Goal: Task Accomplishment & Management: Manage account settings

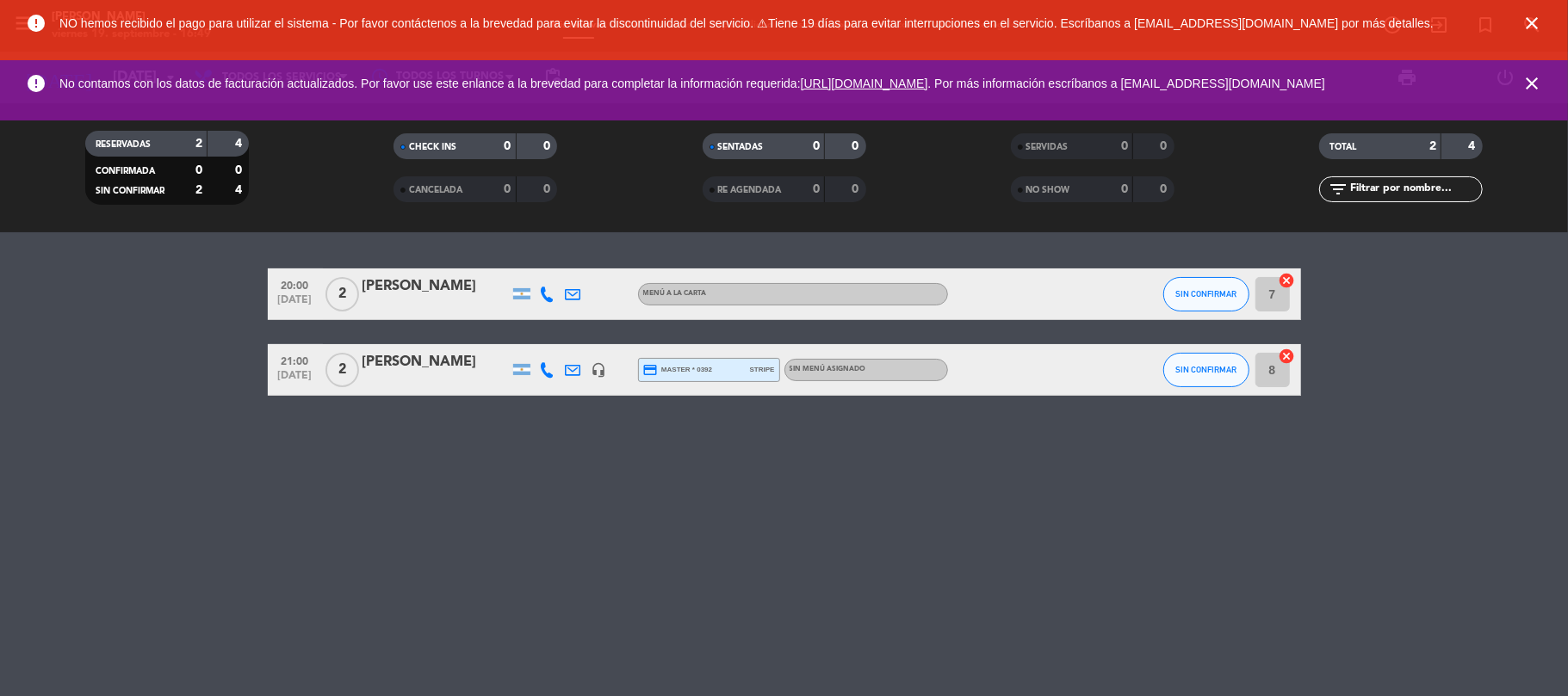
click at [1539, 80] on icon "close" at bounding box center [1531, 82] width 20 height 20
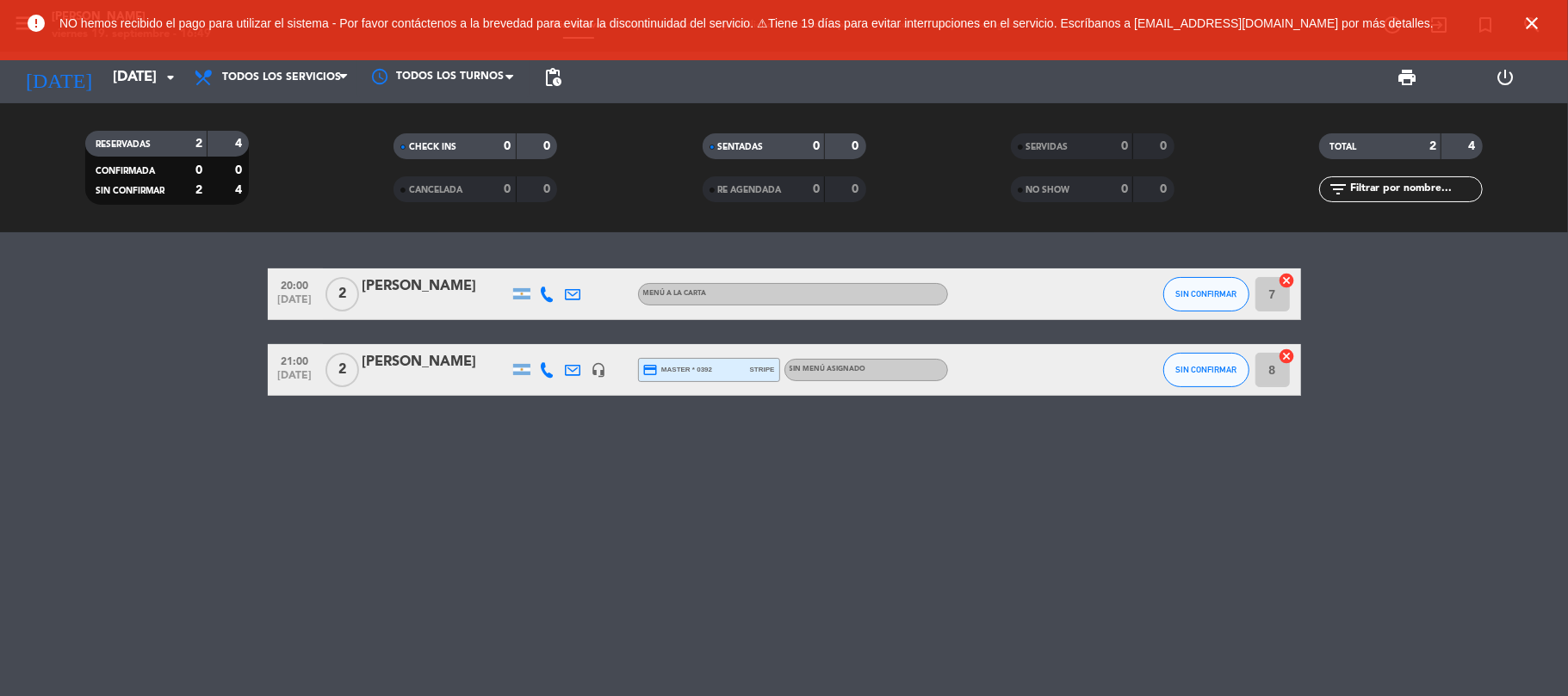
click at [1522, 4] on span "close" at bounding box center [1531, 23] width 47 height 47
click at [400, 277] on div "[PERSON_NAME]" at bounding box center [435, 286] width 146 height 22
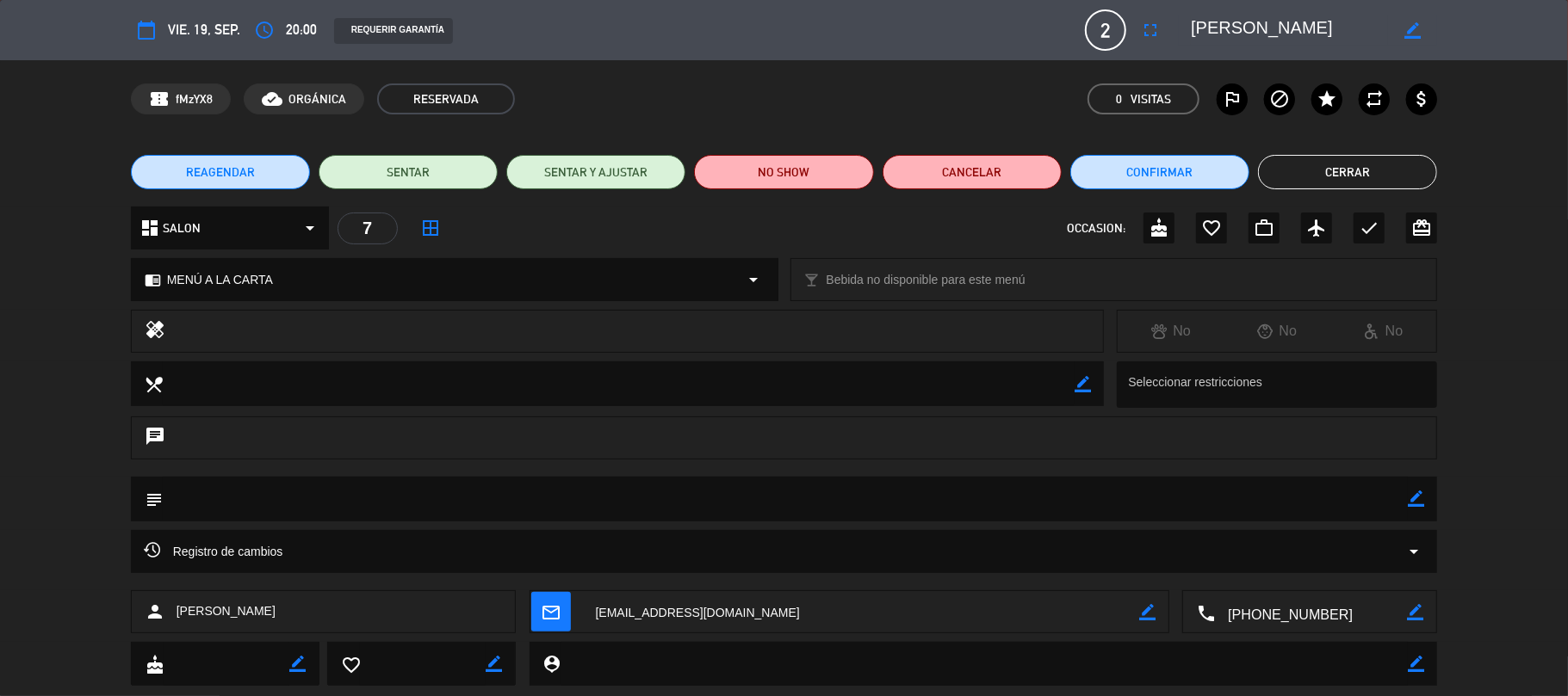
click at [1258, 600] on textarea at bounding box center [1311, 613] width 192 height 43
click at [1262, 601] on textarea at bounding box center [1311, 613] width 192 height 43
click at [1301, 563] on span "Click para copiar" at bounding box center [1288, 570] width 90 height 18
click at [1410, 167] on button "Cerrar" at bounding box center [1347, 173] width 179 height 35
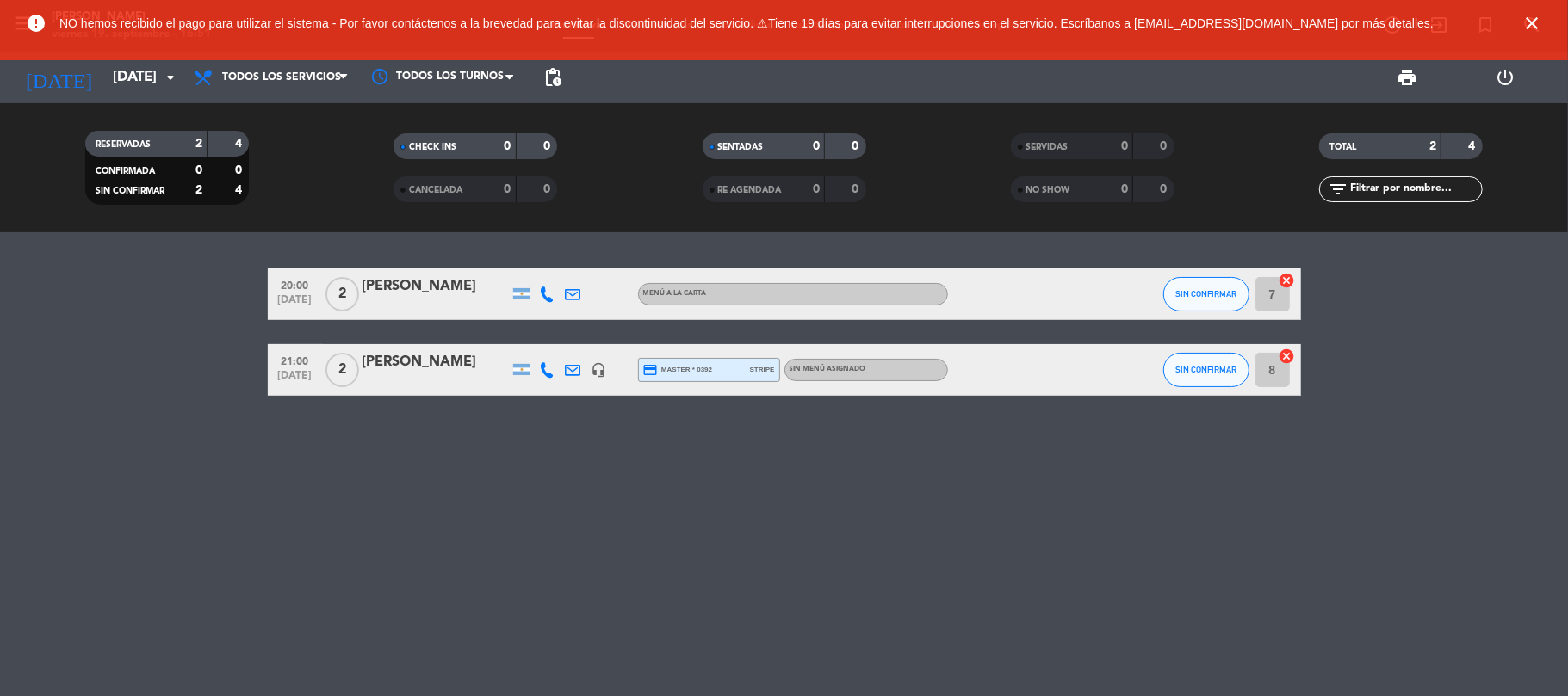
click at [410, 304] on div at bounding box center [435, 305] width 146 height 14
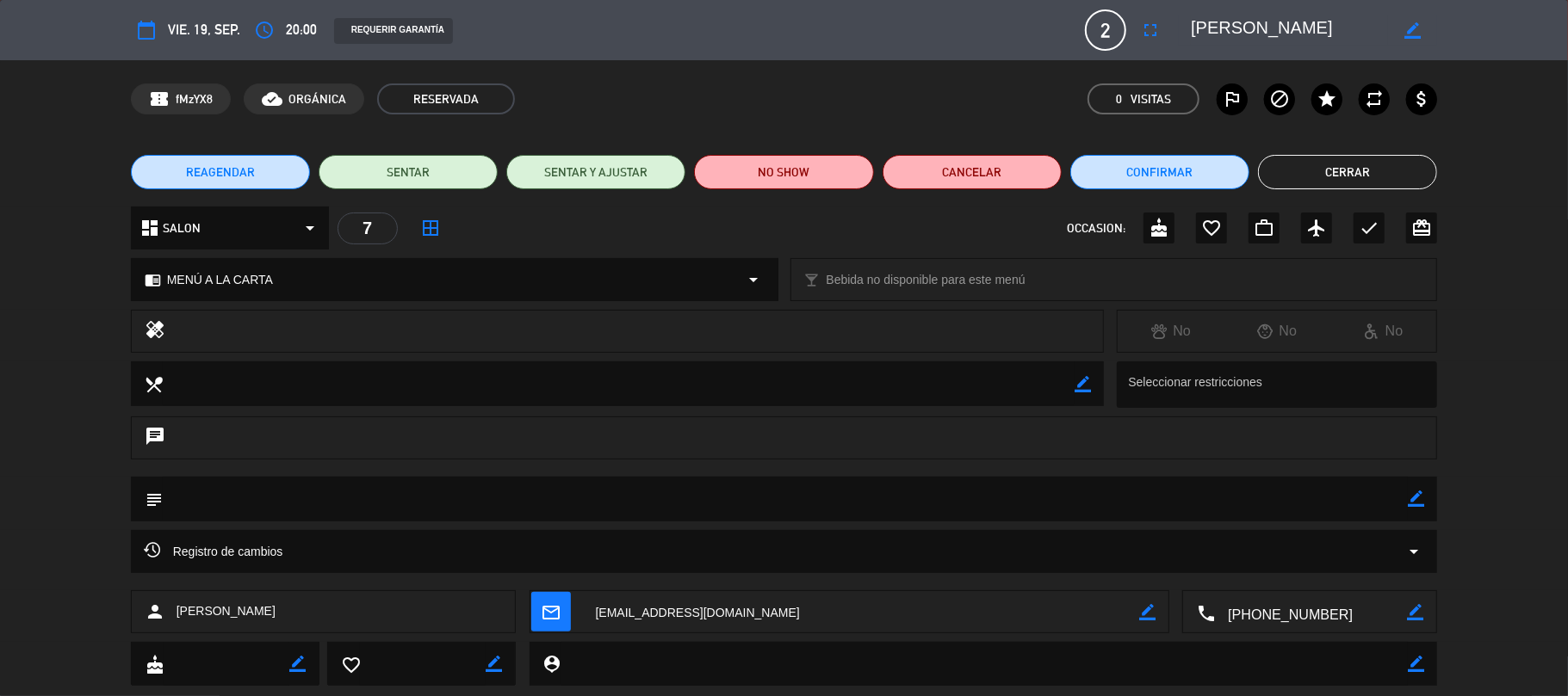
click at [1327, 163] on button "Cerrar" at bounding box center [1347, 173] width 179 height 35
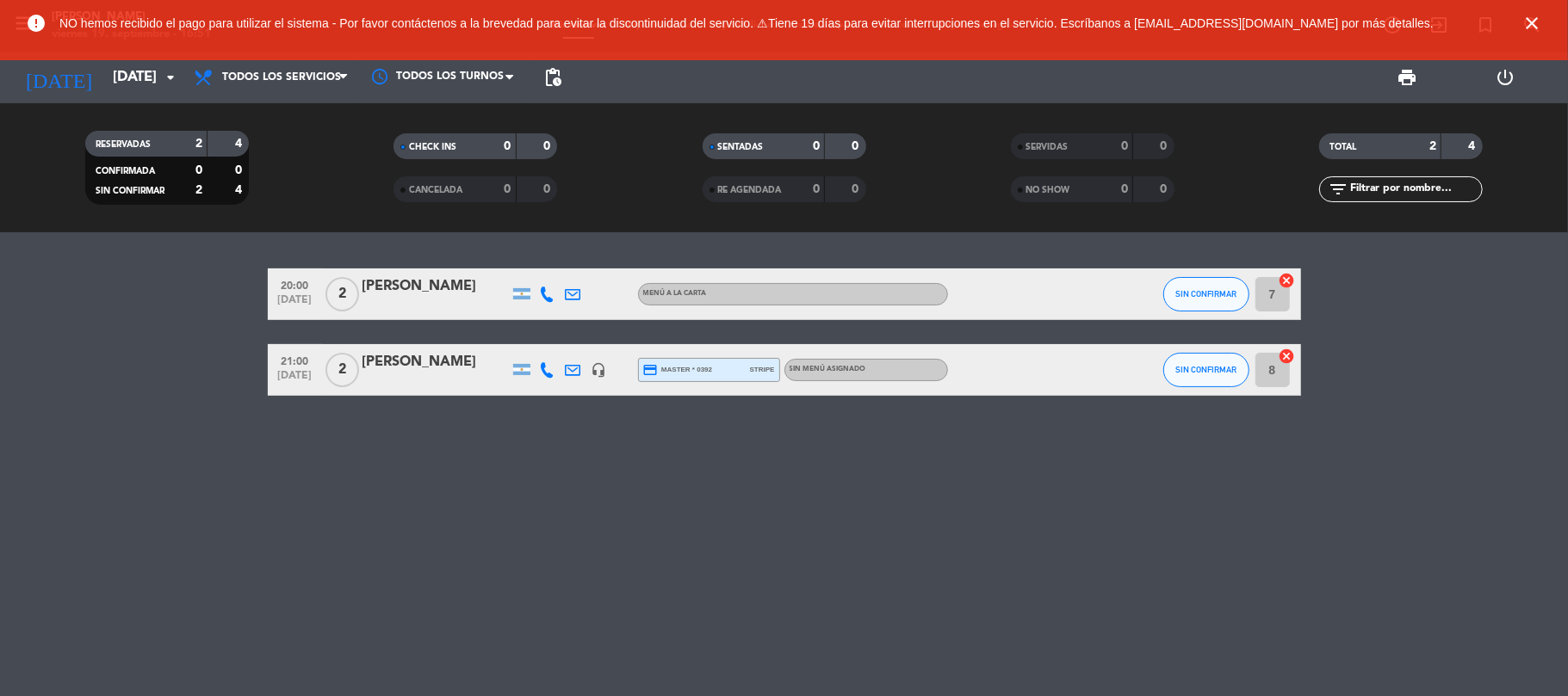
click at [1523, 16] on icon "close" at bounding box center [1531, 22] width 20 height 20
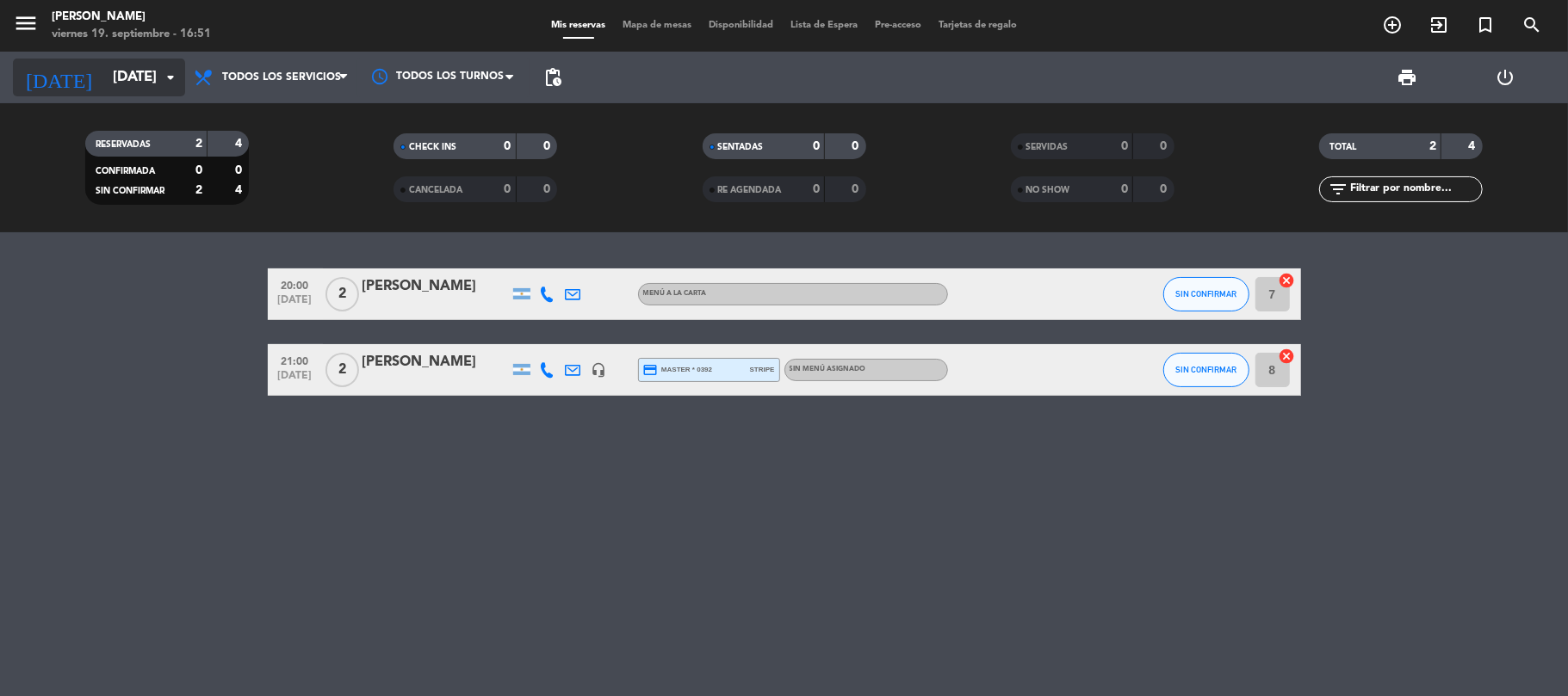
click at [133, 74] on input "[DATE]" at bounding box center [197, 78] width 186 height 34
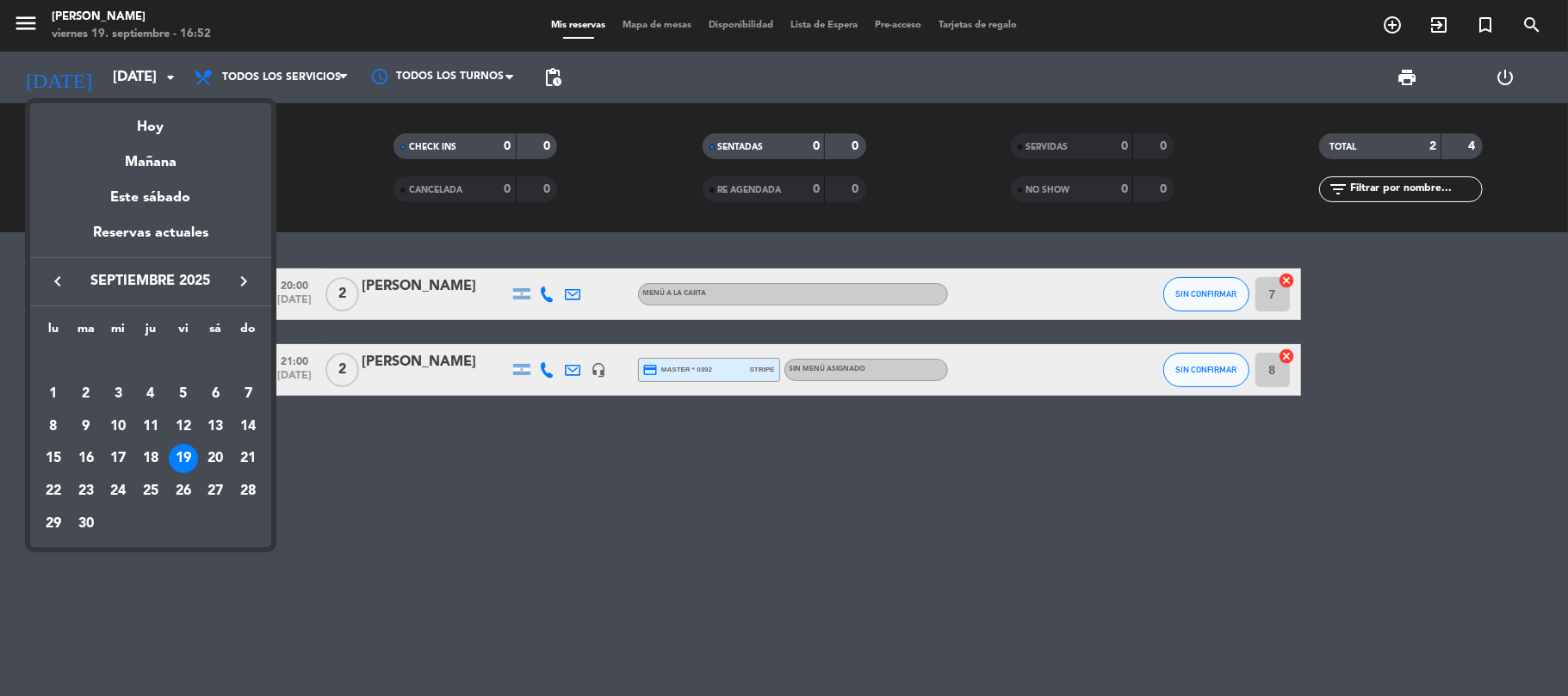
click at [338, 121] on div at bounding box center [784, 348] width 1568 height 696
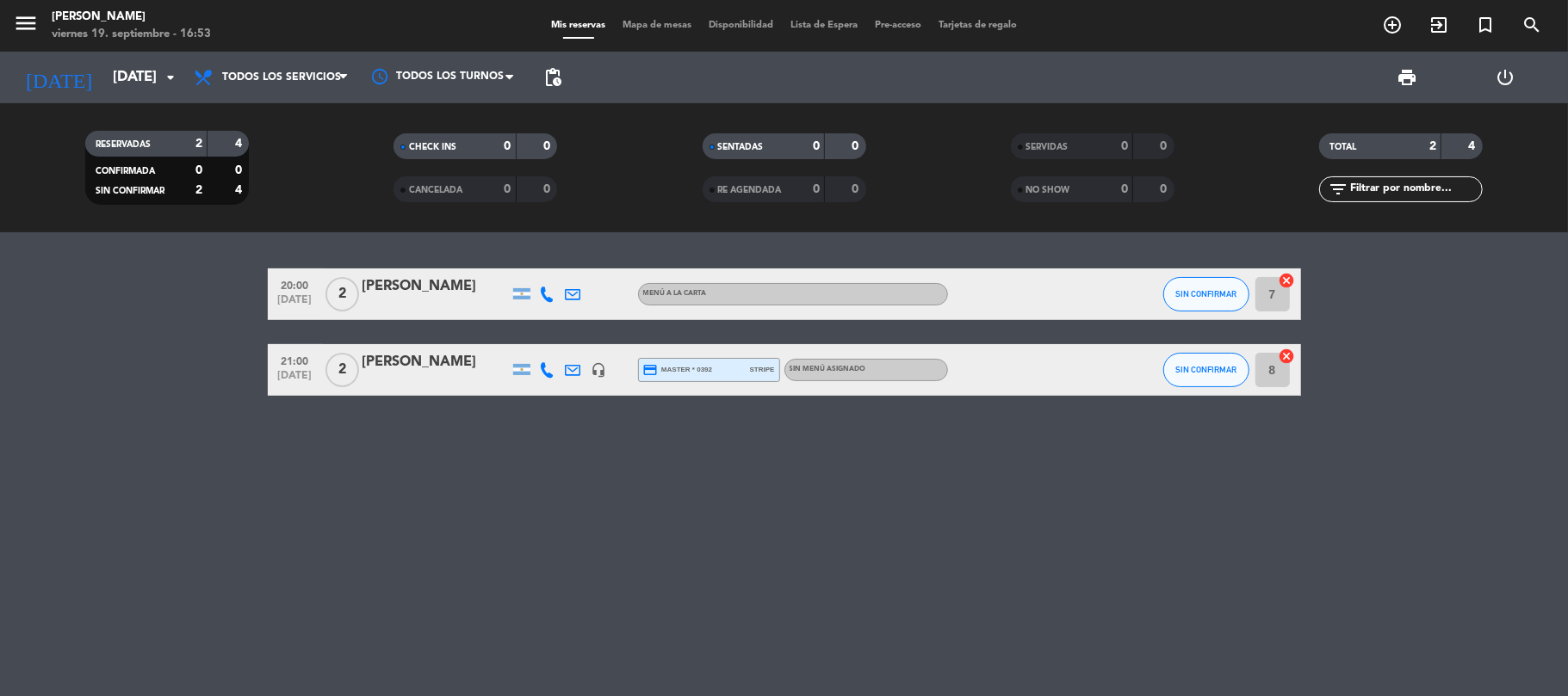
click at [410, 293] on div "[PERSON_NAME]" at bounding box center [435, 286] width 146 height 22
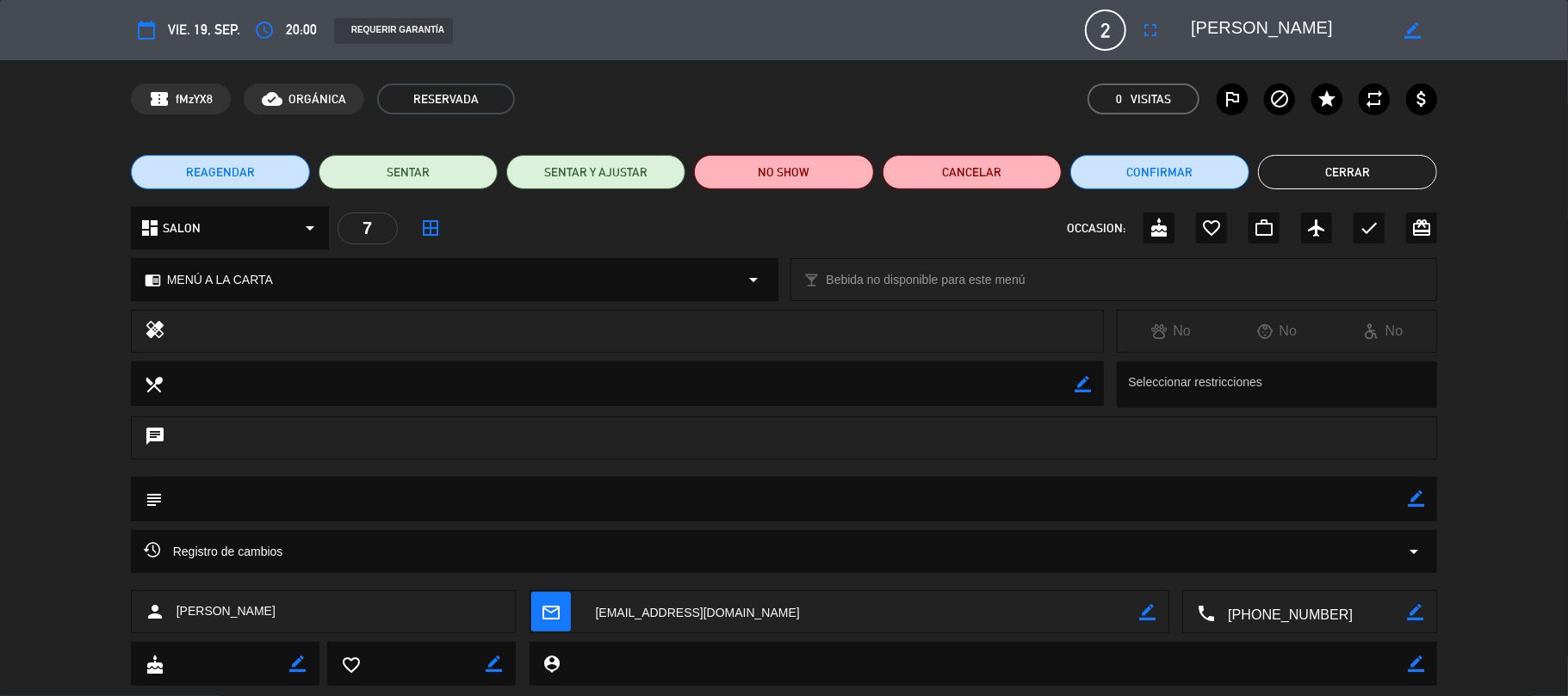
click at [1407, 28] on icon "border_color" at bounding box center [1412, 30] width 16 height 16
drag, startPoint x: 1188, startPoint y: 21, endPoint x: 1277, endPoint y: 25, distance: 89.1
click at [1277, 25] on div at bounding box center [1307, 30] width 258 height 31
drag, startPoint x: 1193, startPoint y: 19, endPoint x: 1371, endPoint y: 36, distance: 178.8
click at [1371, 36] on textarea at bounding box center [1289, 30] width 197 height 31
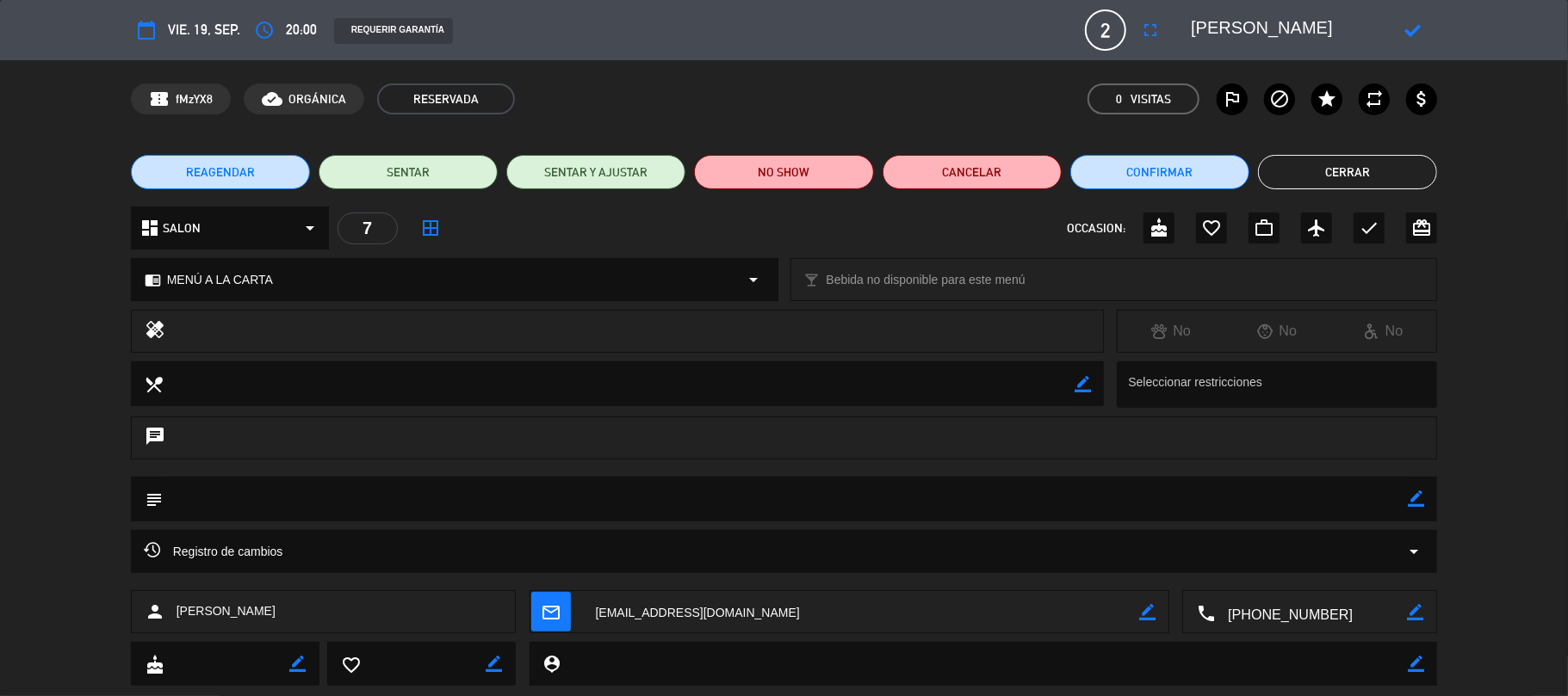
drag, startPoint x: 587, startPoint y: 604, endPoint x: 717, endPoint y: 606, distance: 130.0
click at [717, 606] on textarea at bounding box center [861, 613] width 557 height 43
click at [755, 604] on textarea at bounding box center [861, 613] width 557 height 43
click at [807, 604] on textarea at bounding box center [861, 613] width 557 height 43
click at [859, 576] on span "content_paste Click para copiar" at bounding box center [860, 570] width 113 height 18
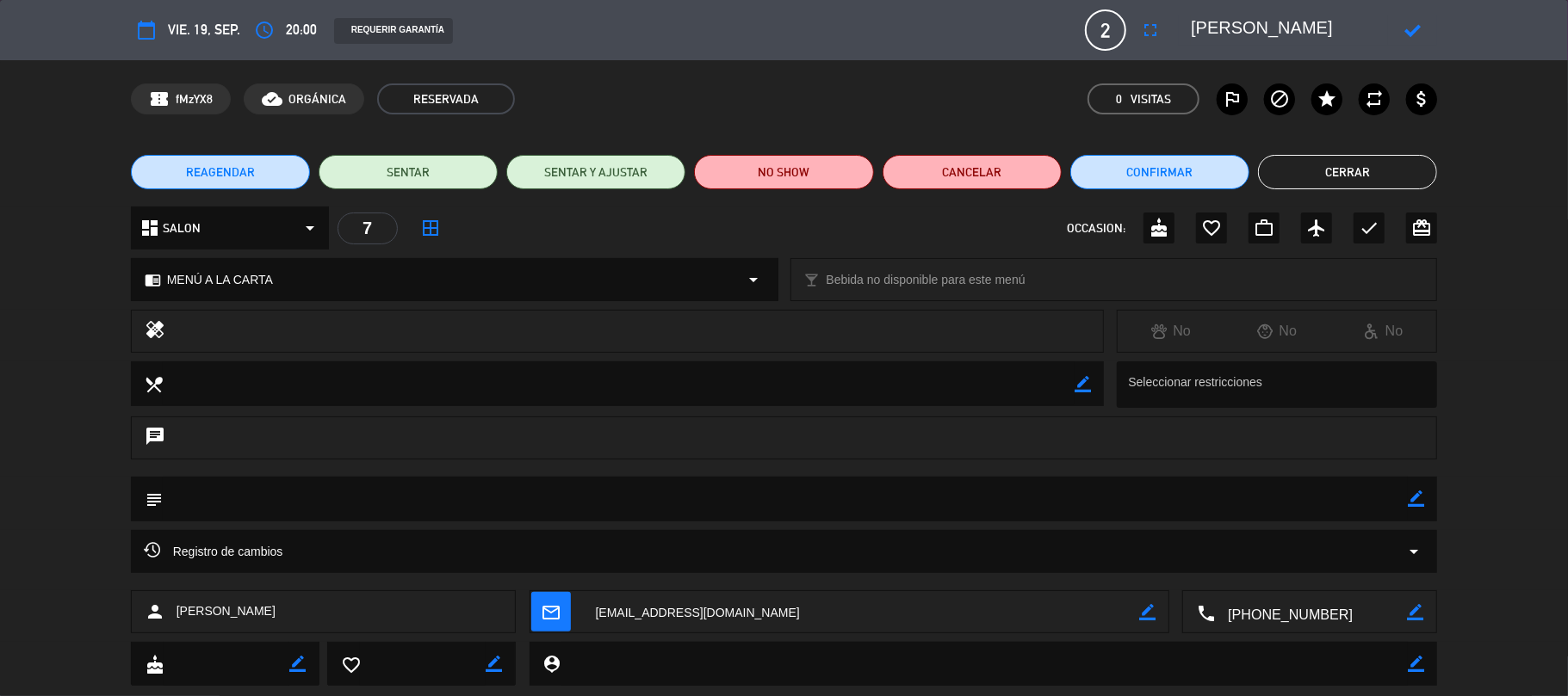
click at [1354, 162] on button "Cerrar" at bounding box center [1347, 173] width 179 height 35
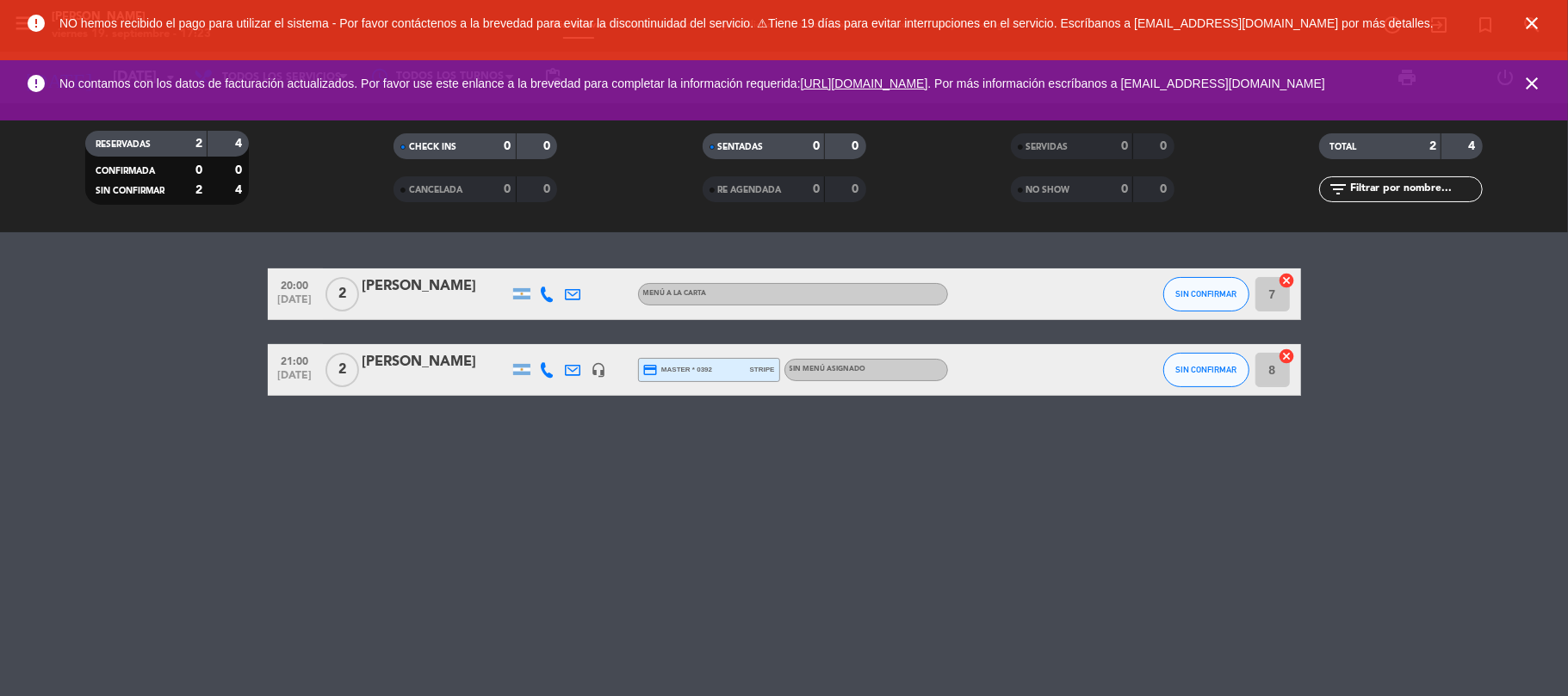
click at [1526, 22] on icon "close" at bounding box center [1531, 22] width 20 height 20
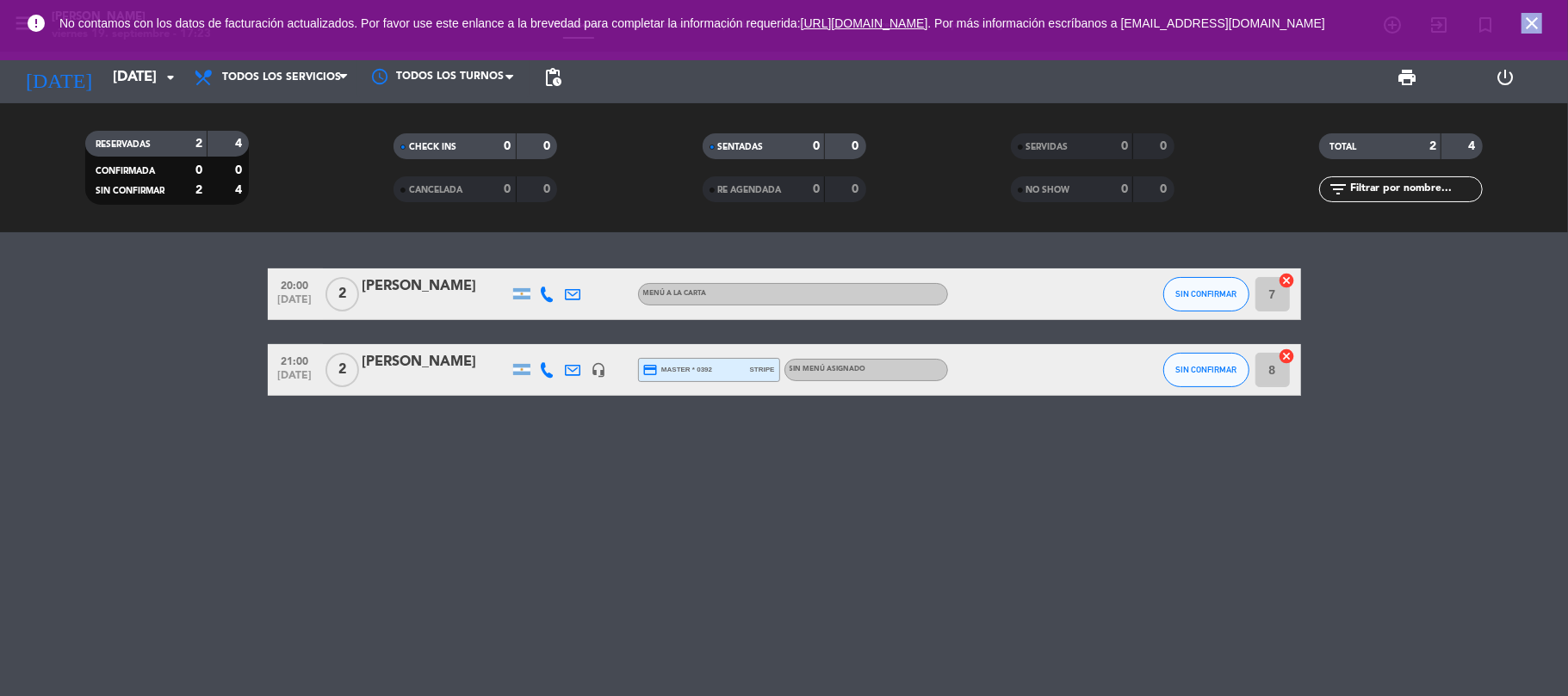
click at [1526, 22] on icon "close" at bounding box center [1531, 22] width 20 height 20
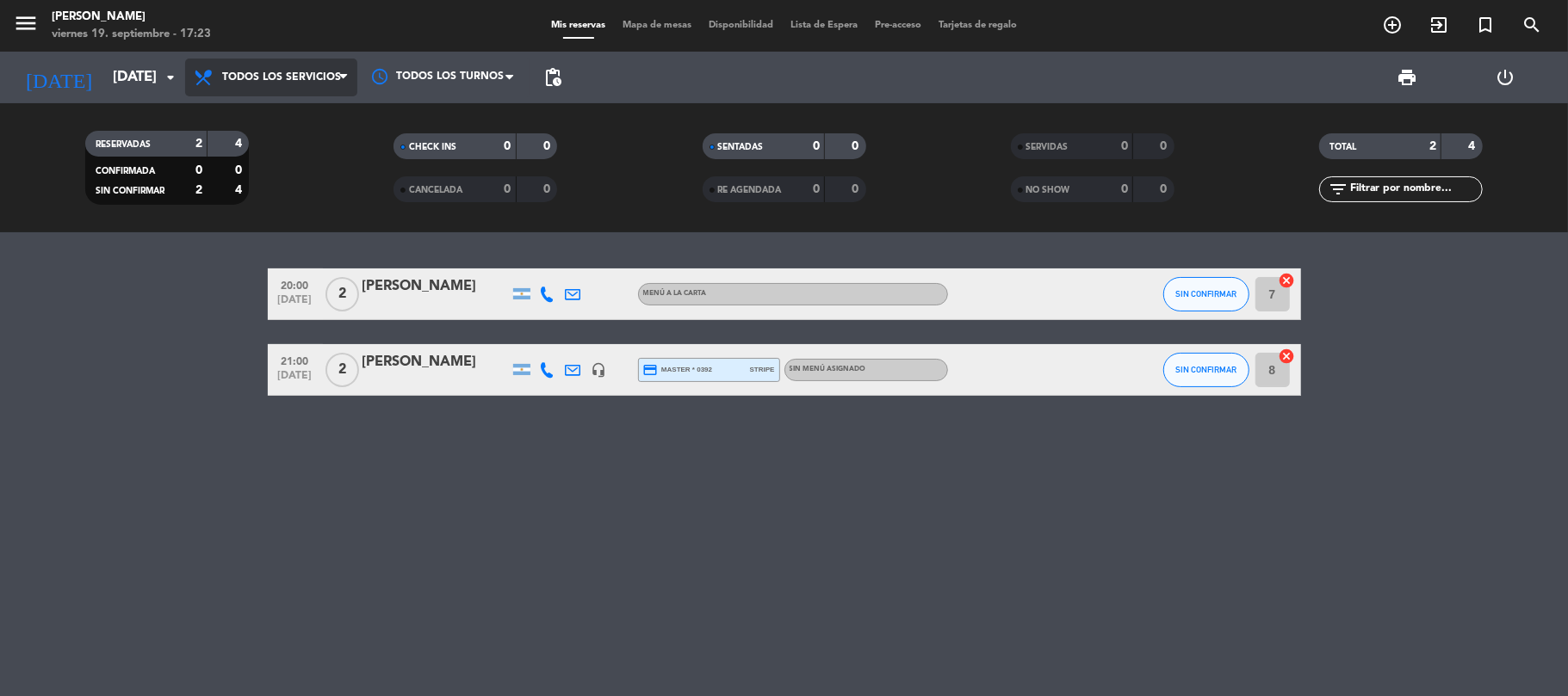
click at [311, 83] on span "Todos los servicios" at bounding box center [272, 77] width 173 height 38
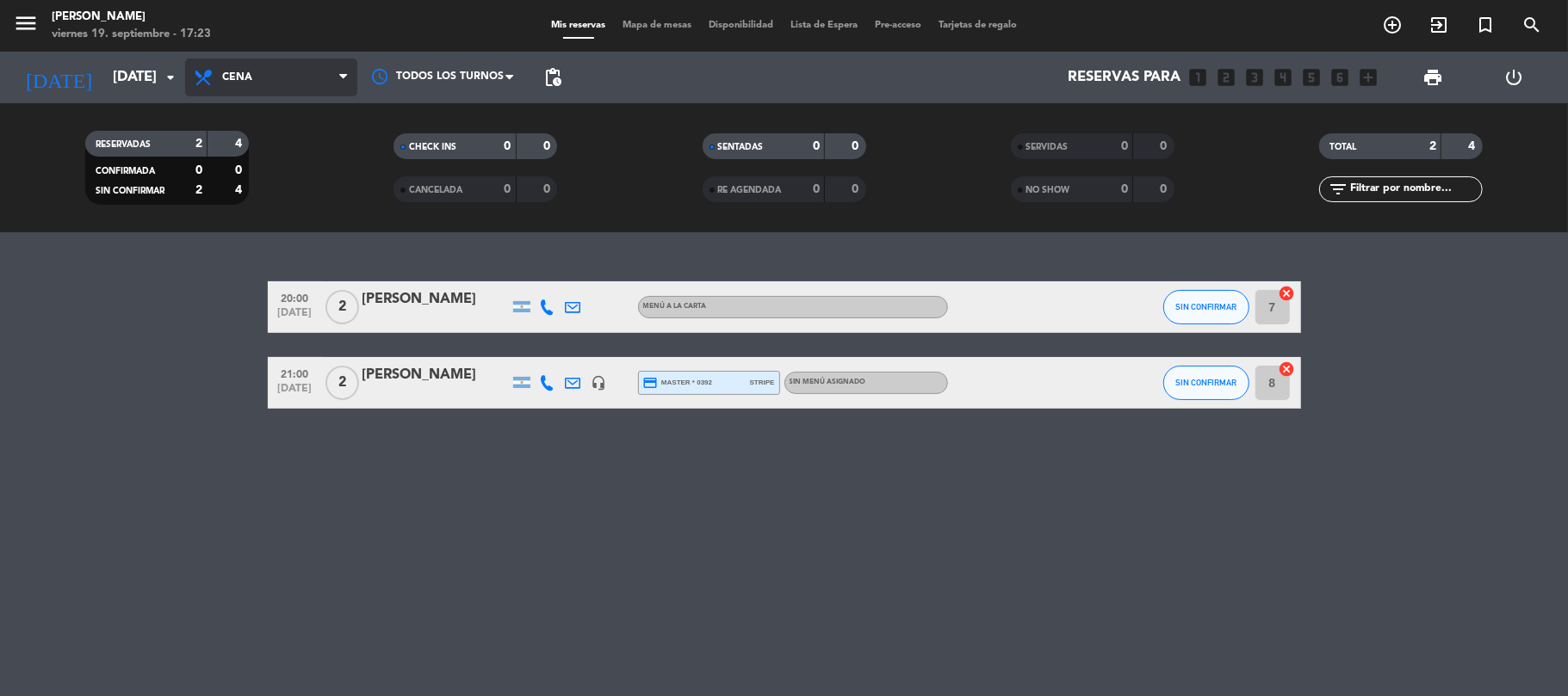
click at [320, 180] on div "menu [PERSON_NAME][DATE] 19. septiembre - 17:23 Mis reservas Mapa de mesas Disp…" at bounding box center [784, 116] width 1568 height 233
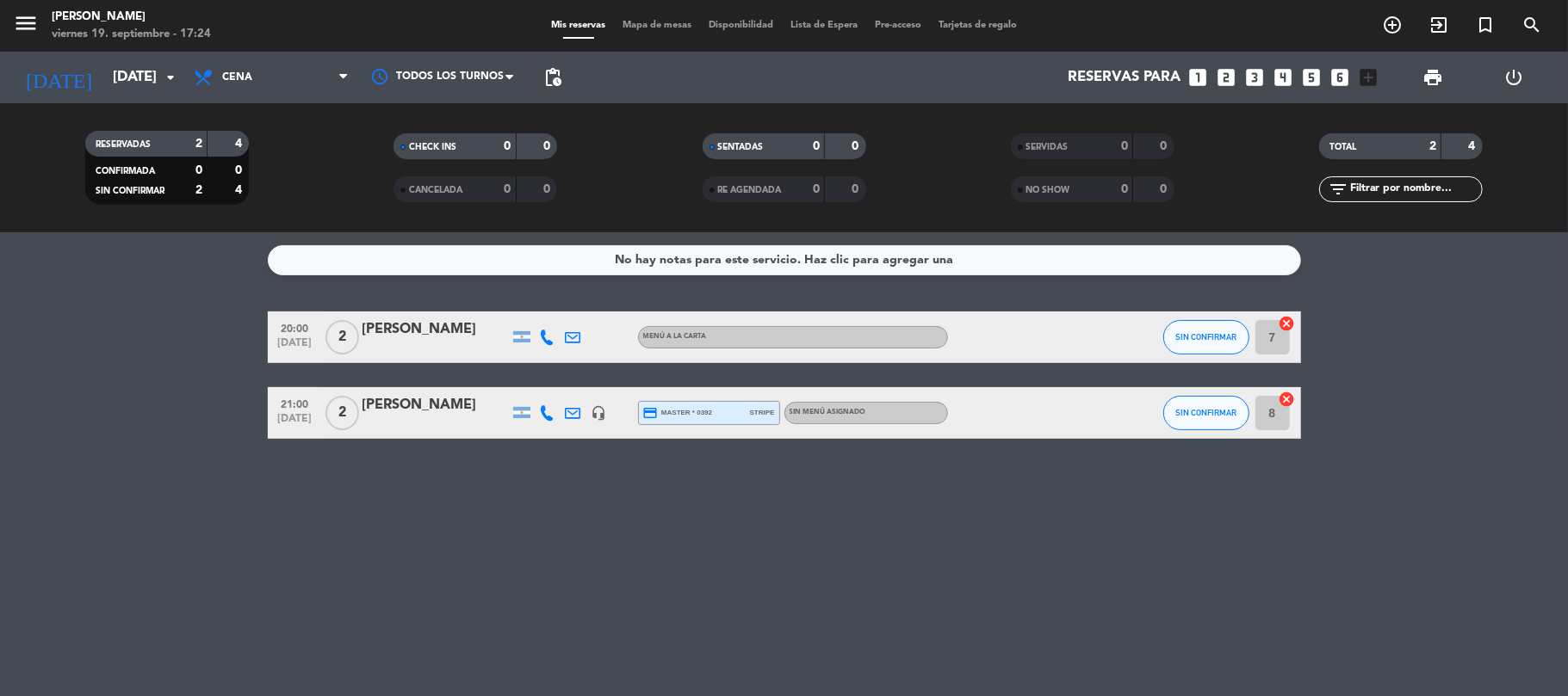
click at [542, 341] on icon at bounding box center [548, 337] width 16 height 16
click at [584, 303] on span at bounding box center [591, 308] width 14 height 14
click at [544, 410] on icon at bounding box center [548, 413] width 16 height 16
click at [584, 379] on span at bounding box center [591, 384] width 14 height 14
click at [584, 386] on span at bounding box center [591, 384] width 14 height 14
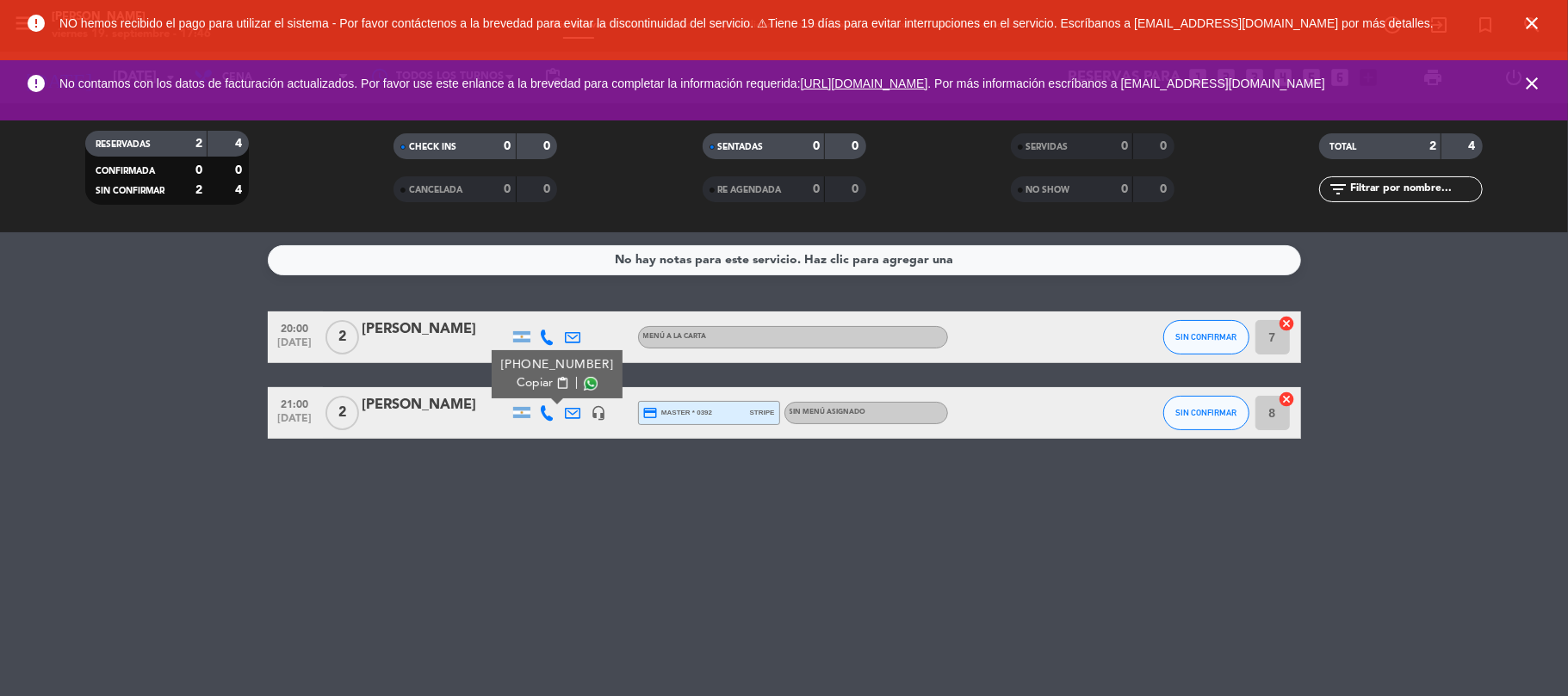
click at [580, 483] on div "No hay notas para este servicio. Haz clic para agregar una 20:00 [DATE] 2 [PERS…" at bounding box center [784, 464] width 1568 height 464
click at [1527, 21] on icon "close" at bounding box center [1531, 22] width 20 height 20
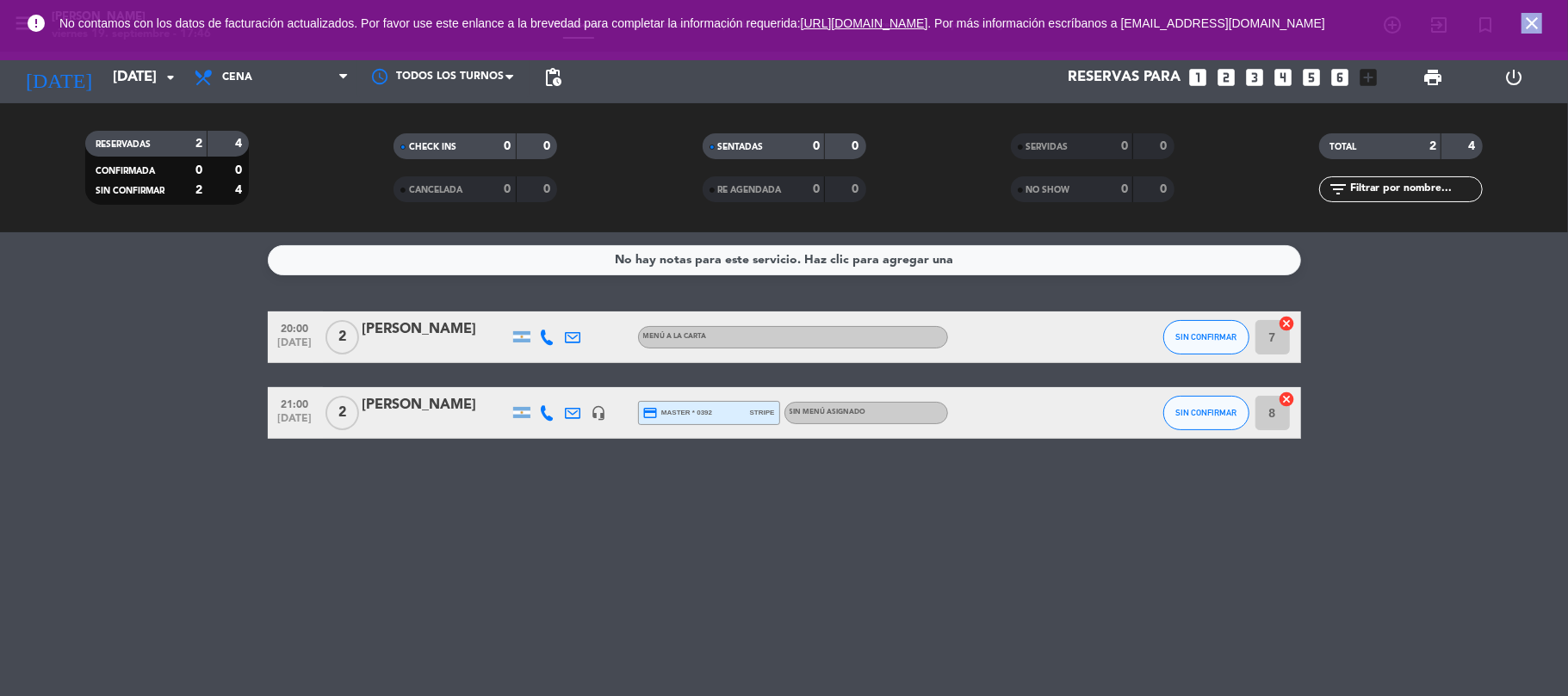
click at [1529, 21] on icon "close" at bounding box center [1531, 22] width 20 height 20
